Goal: Check status

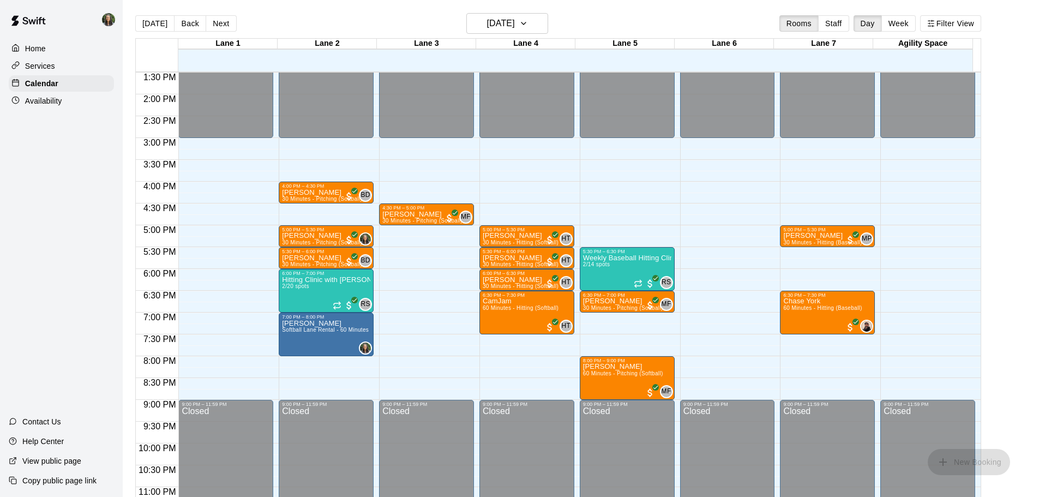
scroll to position [590, 0]
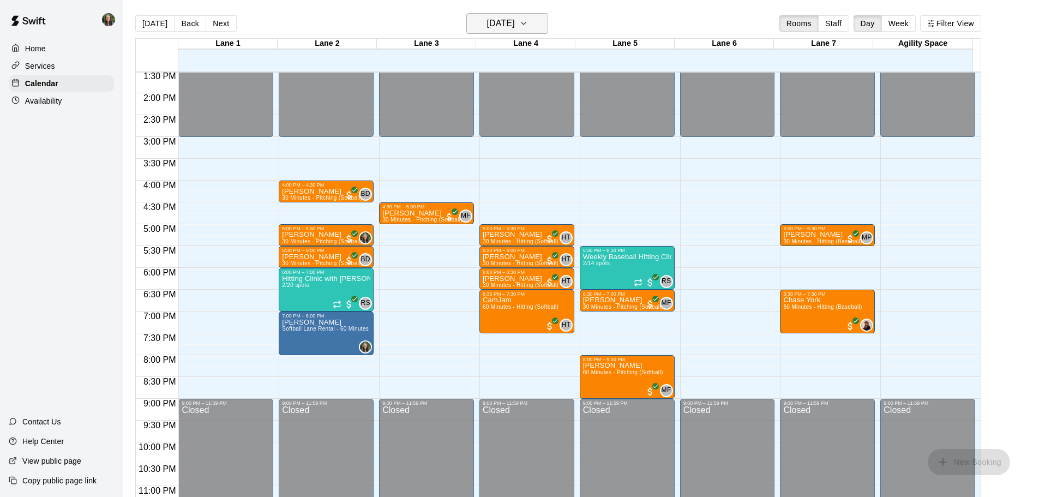
click at [528, 21] on icon "button" at bounding box center [523, 23] width 9 height 13
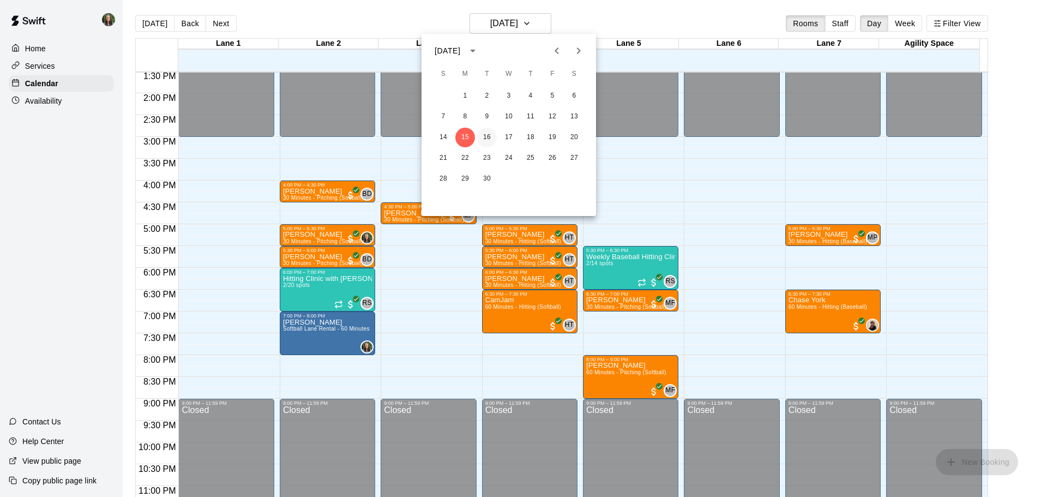
click at [486, 135] on button "16" at bounding box center [487, 138] width 20 height 20
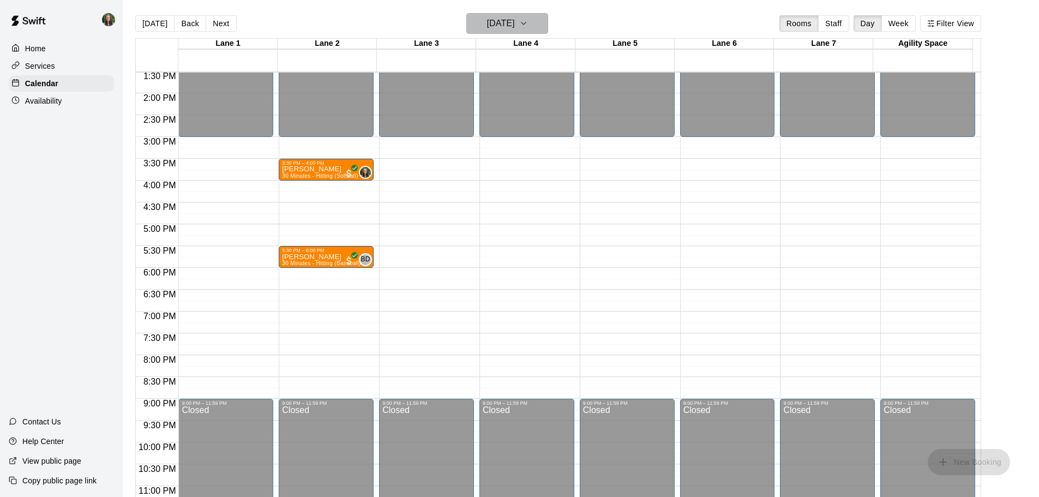
click at [515, 22] on h6 "[DATE]" at bounding box center [501, 23] width 28 height 15
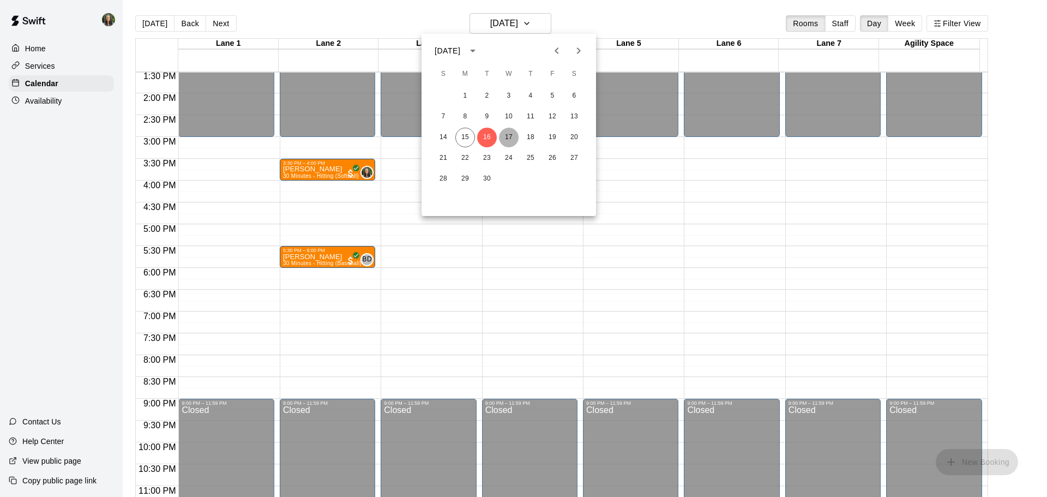
click at [507, 140] on button "17" at bounding box center [509, 138] width 20 height 20
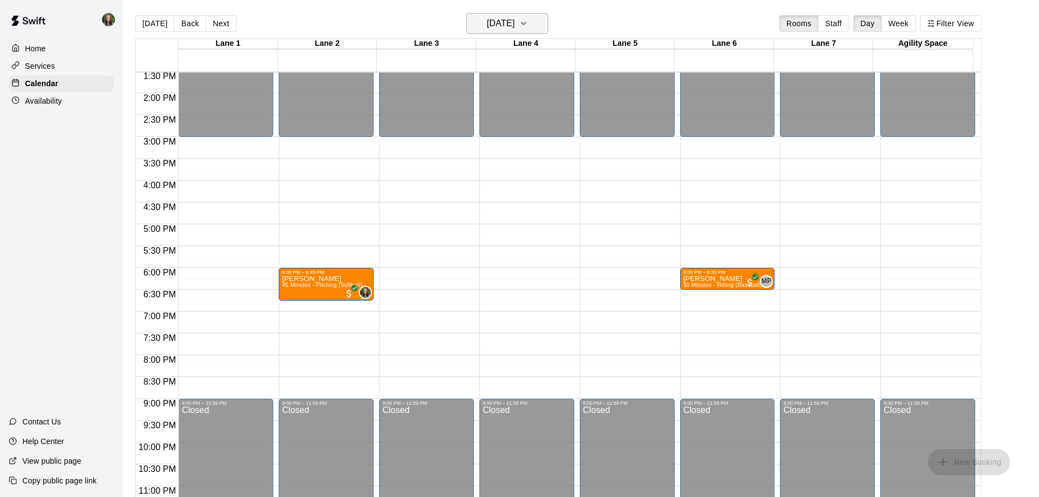
click at [515, 26] on h6 "[DATE]" at bounding box center [501, 23] width 28 height 15
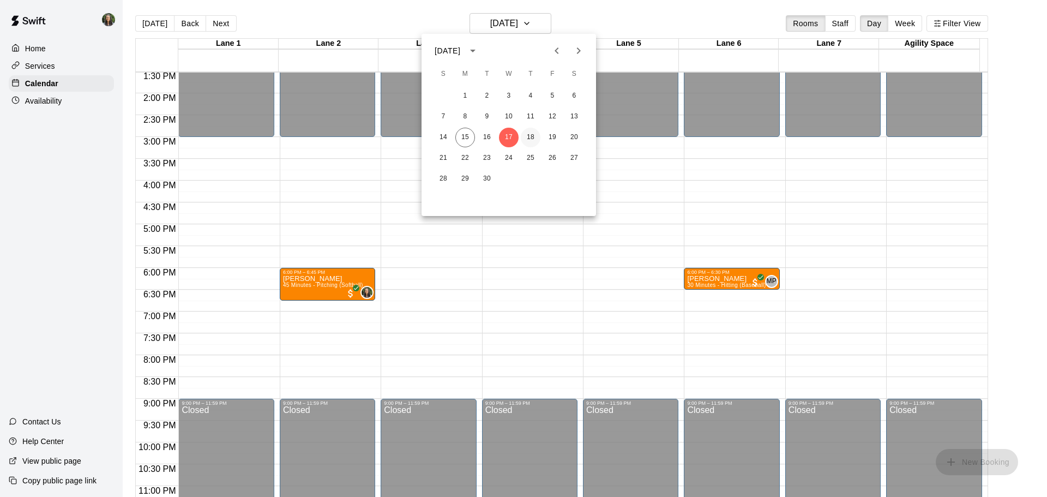
click at [532, 136] on button "18" at bounding box center [531, 138] width 20 height 20
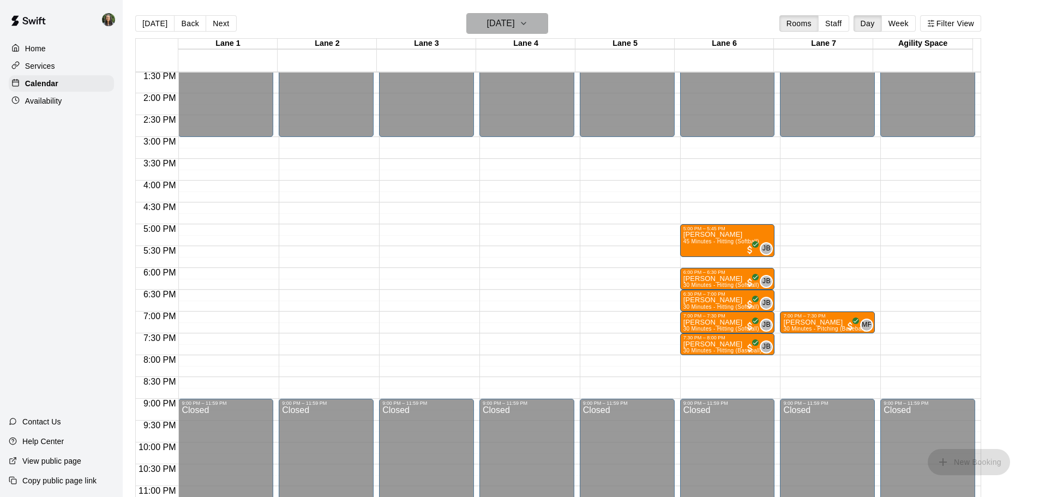
click at [515, 23] on h6 "[DATE]" at bounding box center [501, 23] width 28 height 15
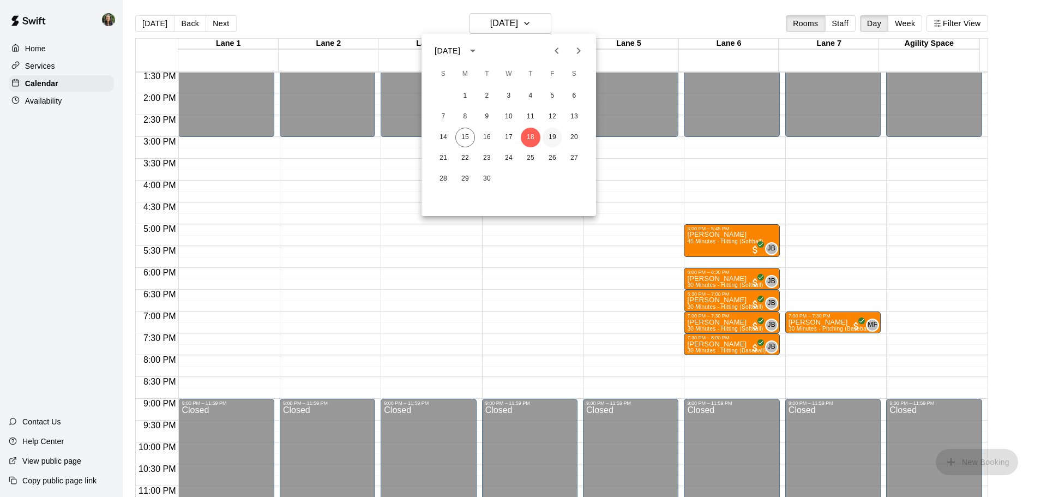
click at [549, 135] on button "19" at bounding box center [553, 138] width 20 height 20
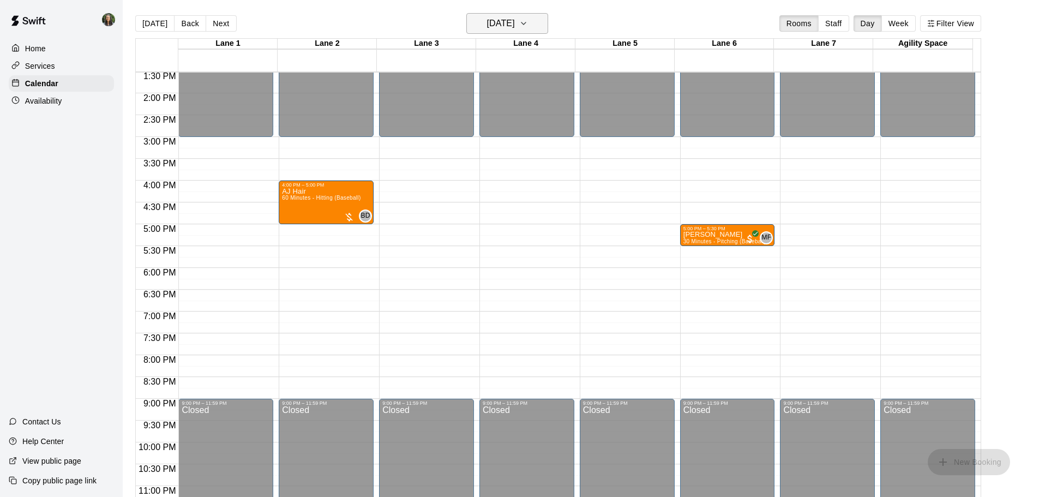
click at [515, 25] on h6 "[DATE]" at bounding box center [501, 23] width 28 height 15
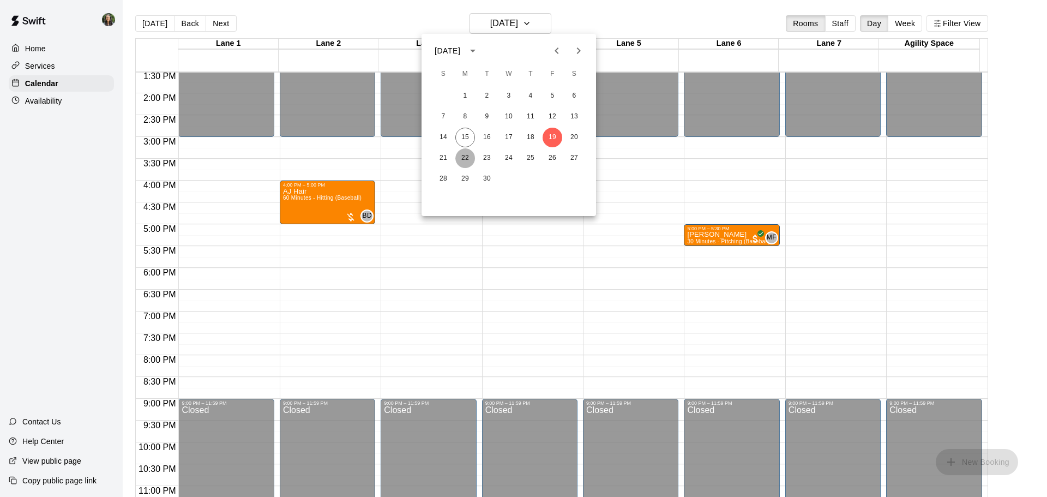
click at [469, 160] on button "22" at bounding box center [466, 158] width 20 height 20
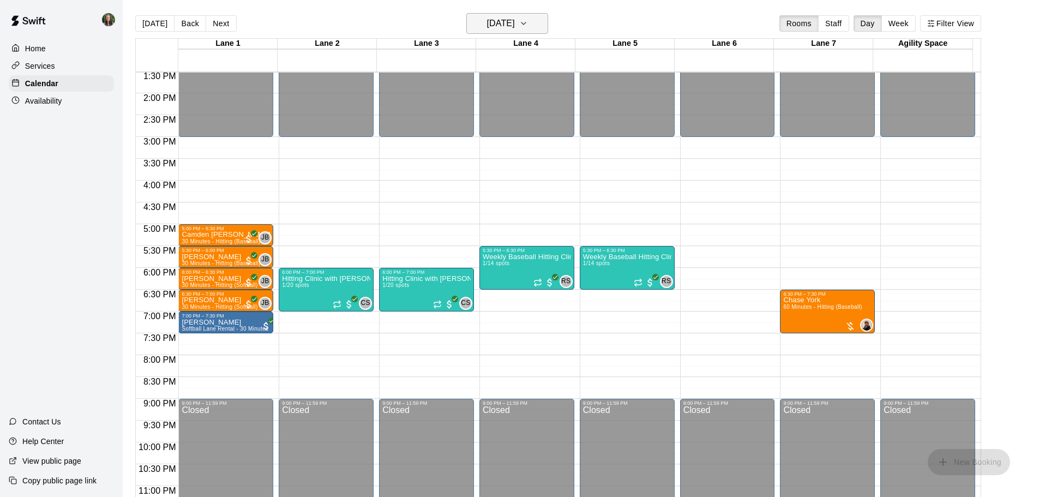
click at [515, 24] on h6 "[DATE]" at bounding box center [501, 23] width 28 height 15
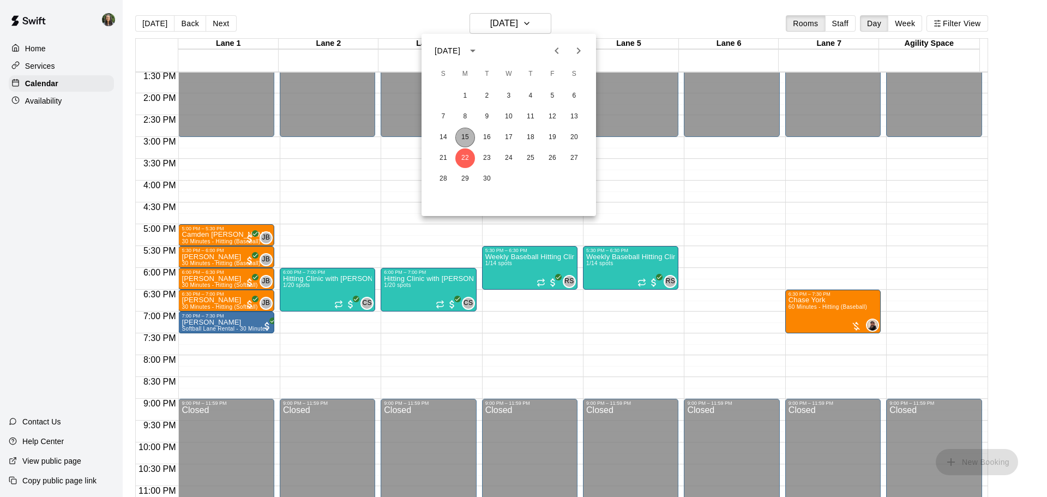
click at [464, 137] on button "15" at bounding box center [466, 138] width 20 height 20
